Goal: Task Accomplishment & Management: Use online tool/utility

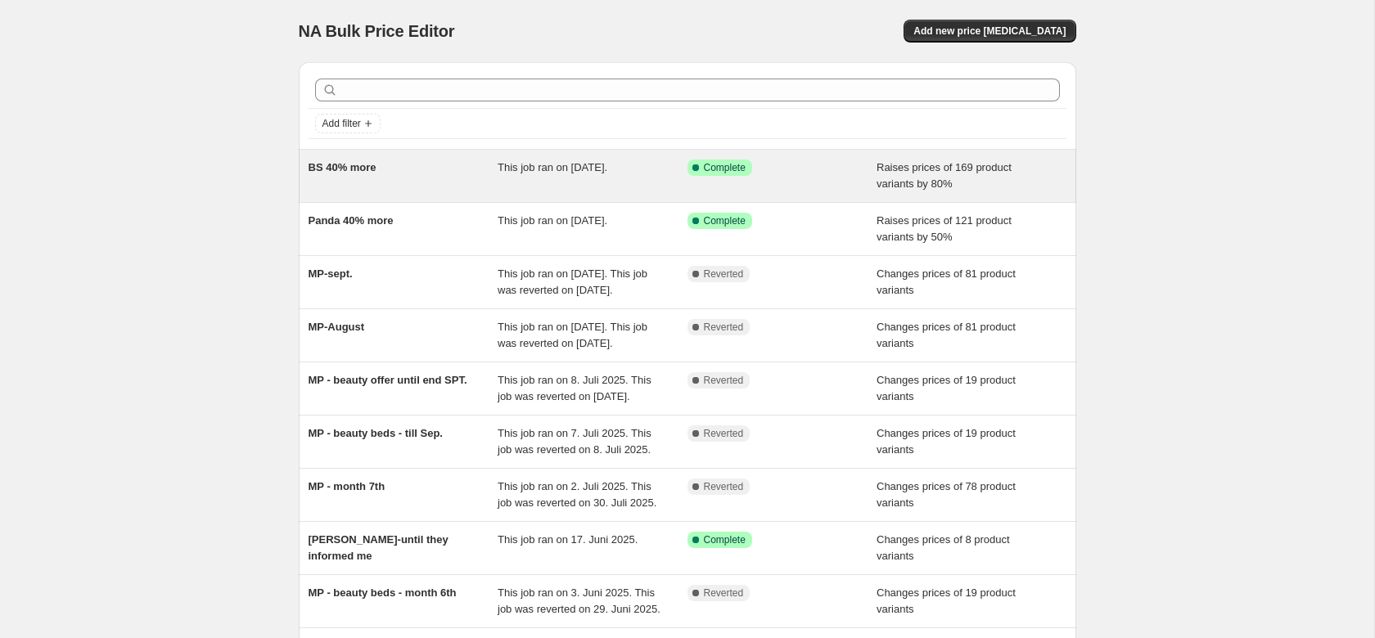
click at [349, 172] on span "BS 40% more" at bounding box center [342, 167] width 68 height 12
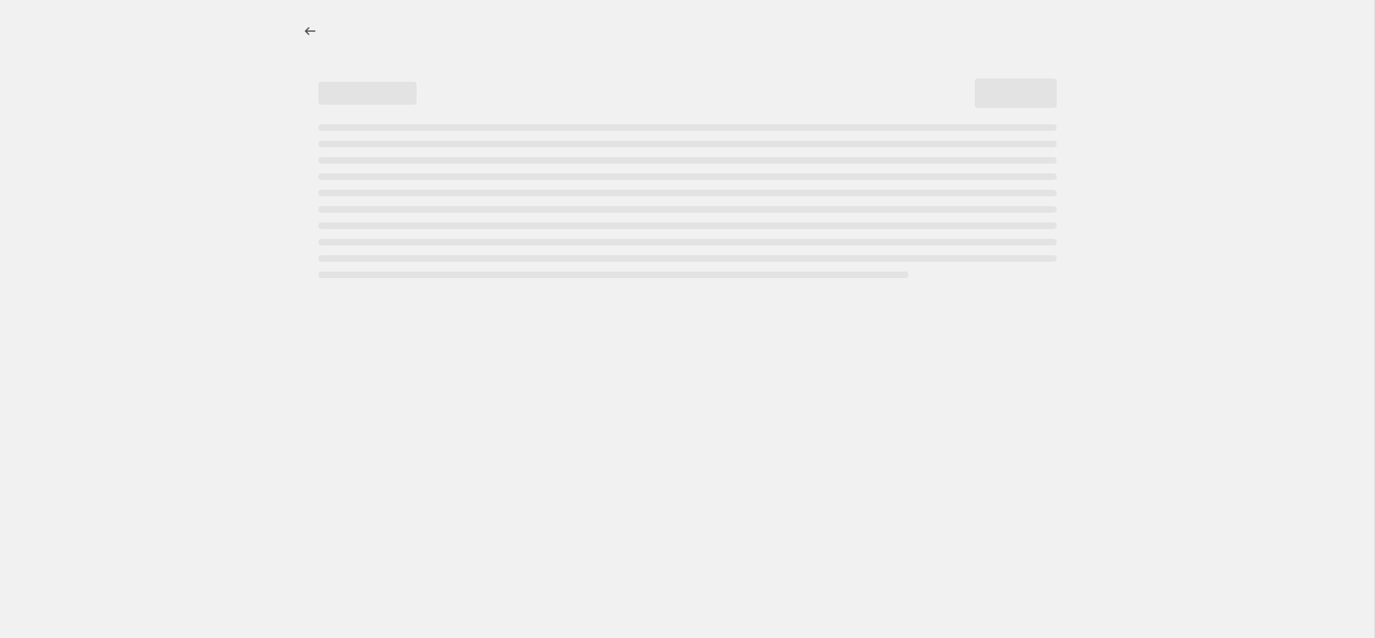
select select "percentage"
select select "remove"
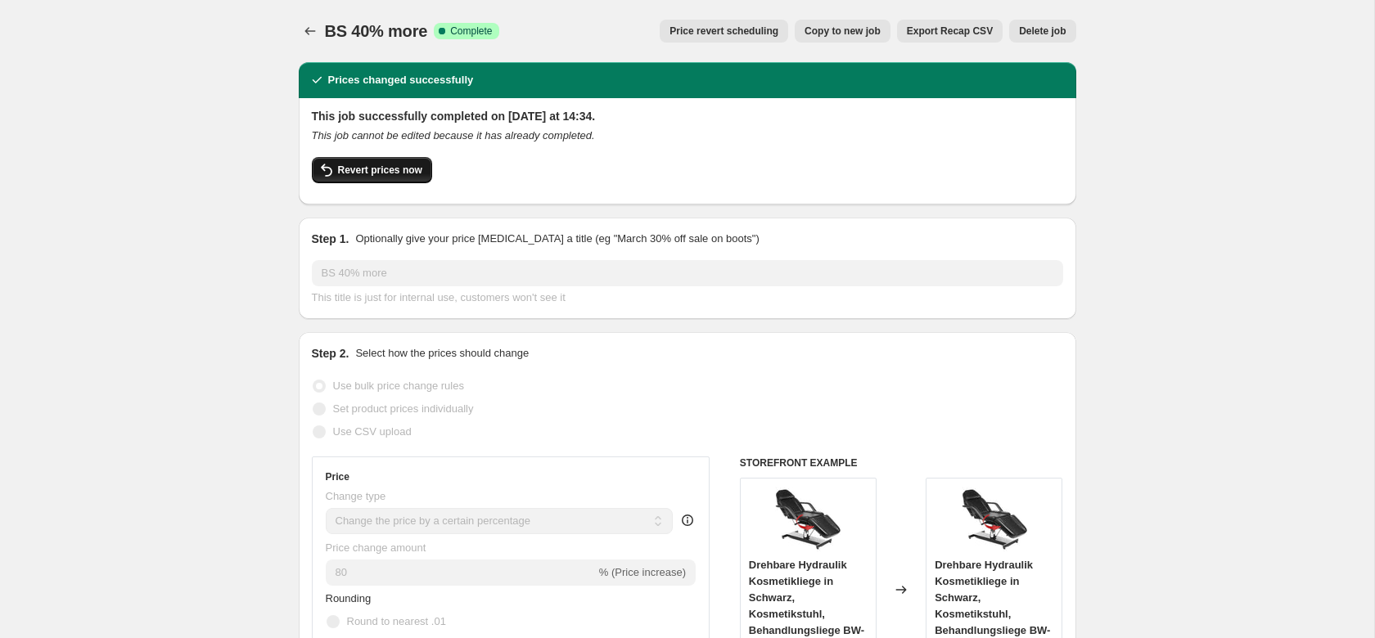
click at [372, 171] on span "Revert prices now" at bounding box center [380, 170] width 84 height 13
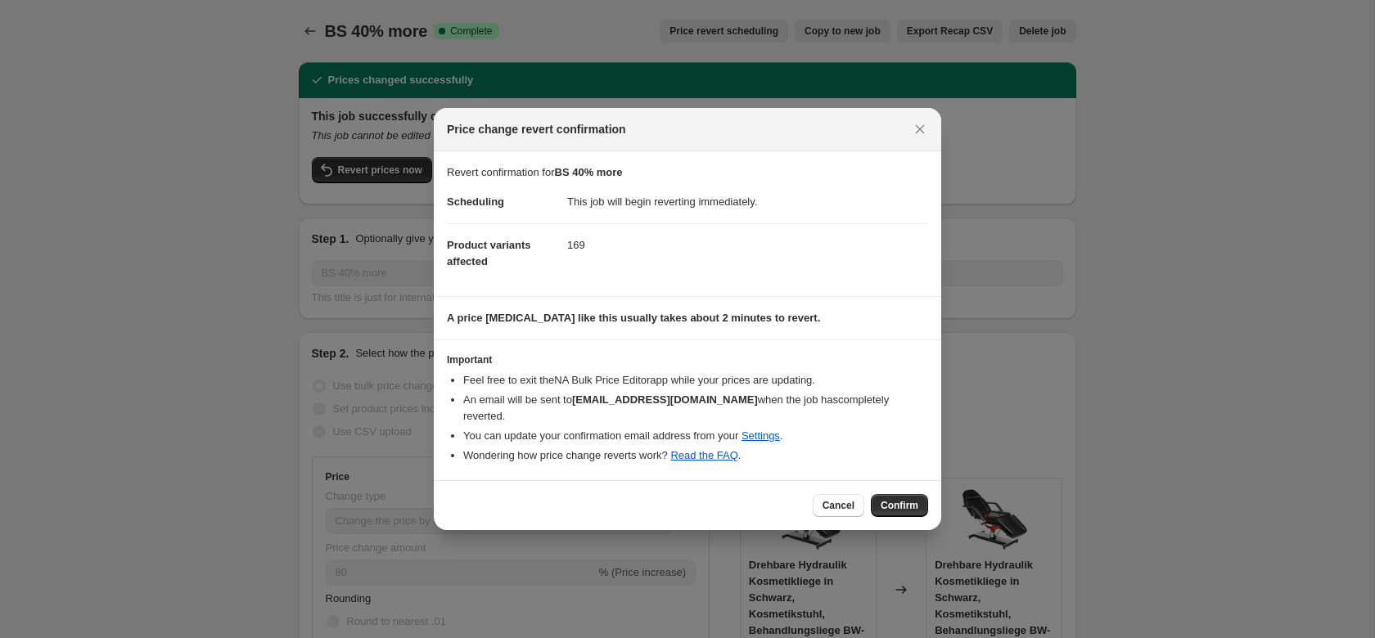
drag, startPoint x: 894, startPoint y: 502, endPoint x: 960, endPoint y: 493, distance: 66.1
click at [896, 501] on span "Confirm" at bounding box center [899, 505] width 38 height 13
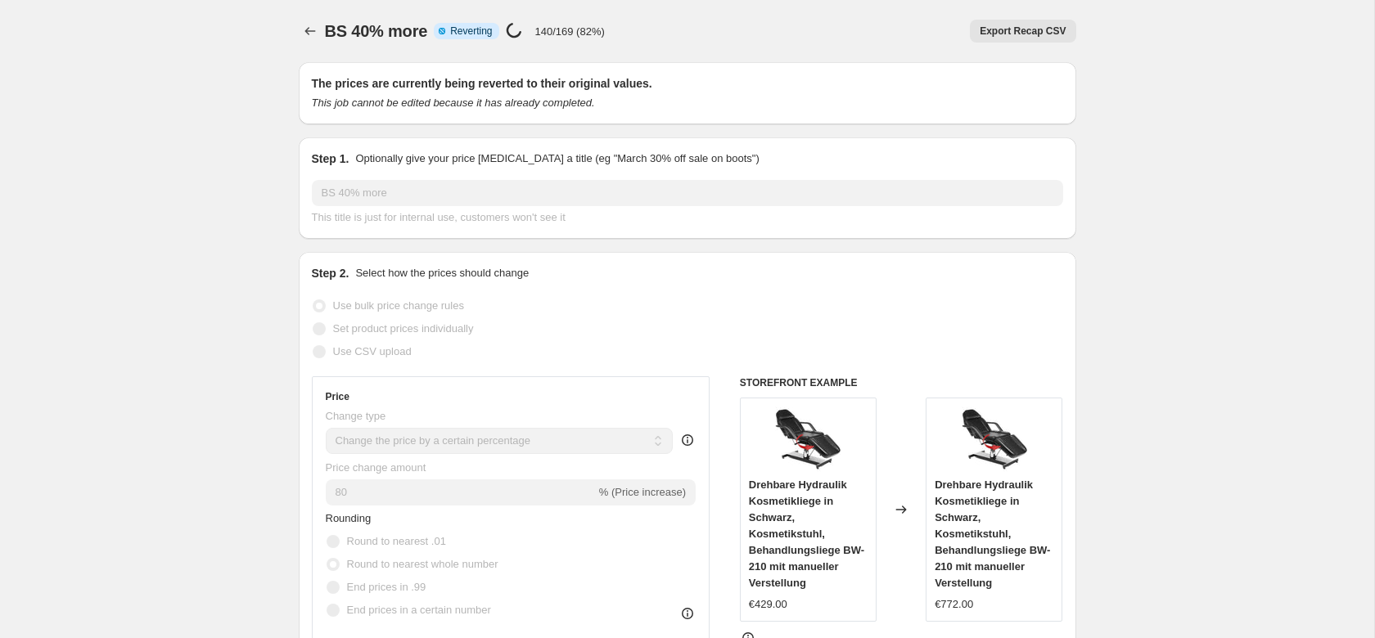
select select "percentage"
select select "remove"
